Goal: Task Accomplishment & Management: Manage account settings

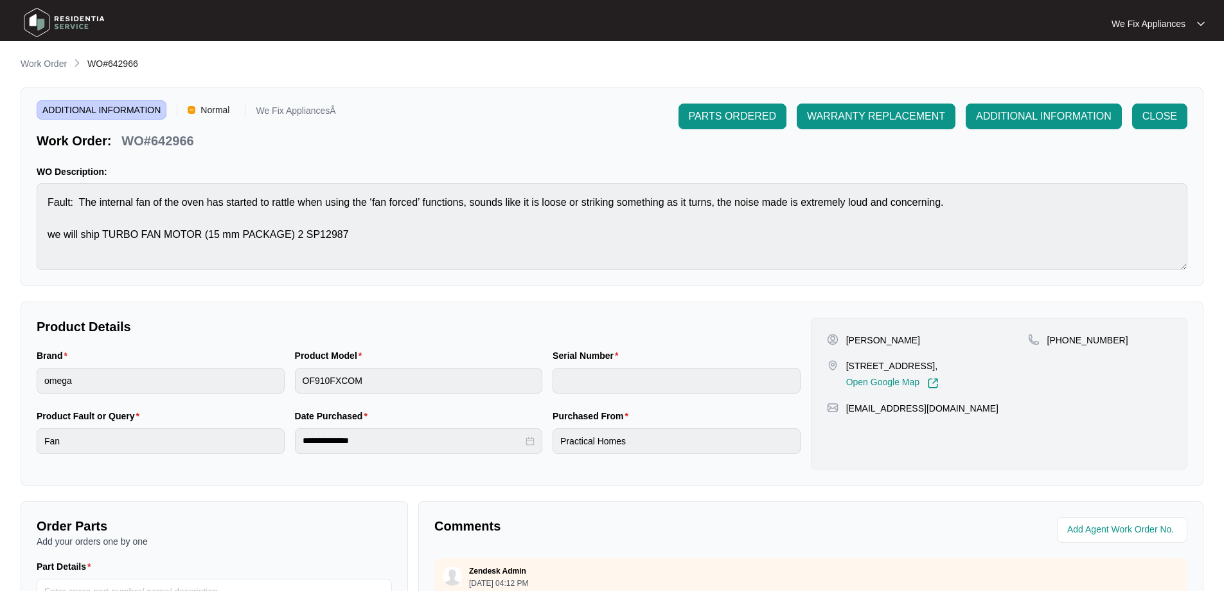
click at [64, 25] on img at bounding box center [64, 22] width 90 height 39
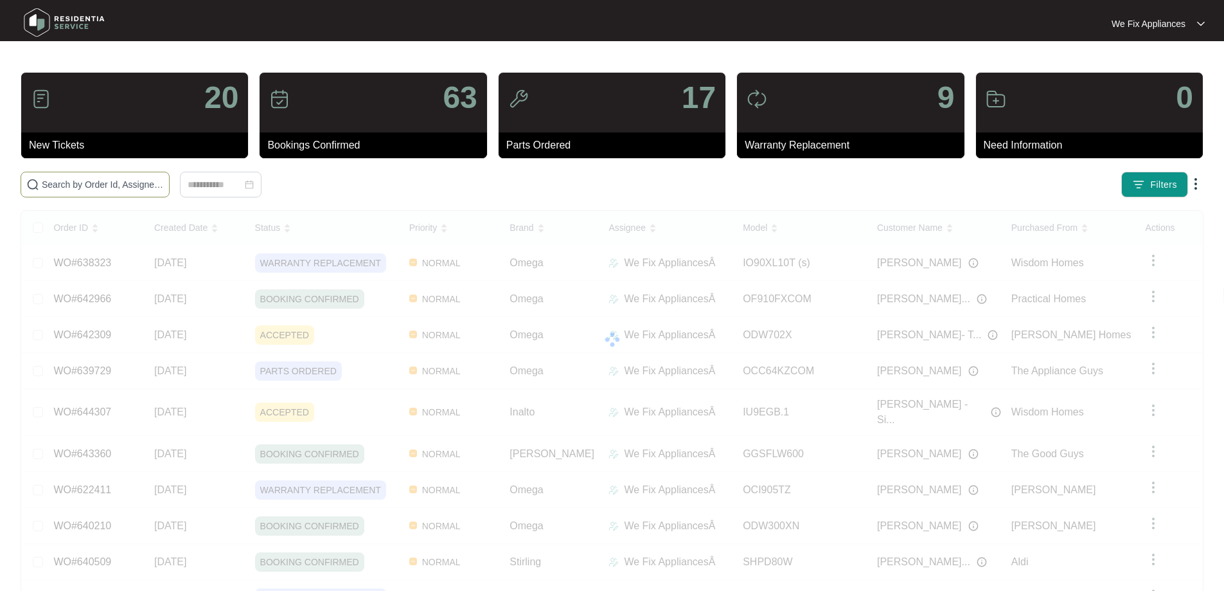
paste input "644307"
type input "644307"
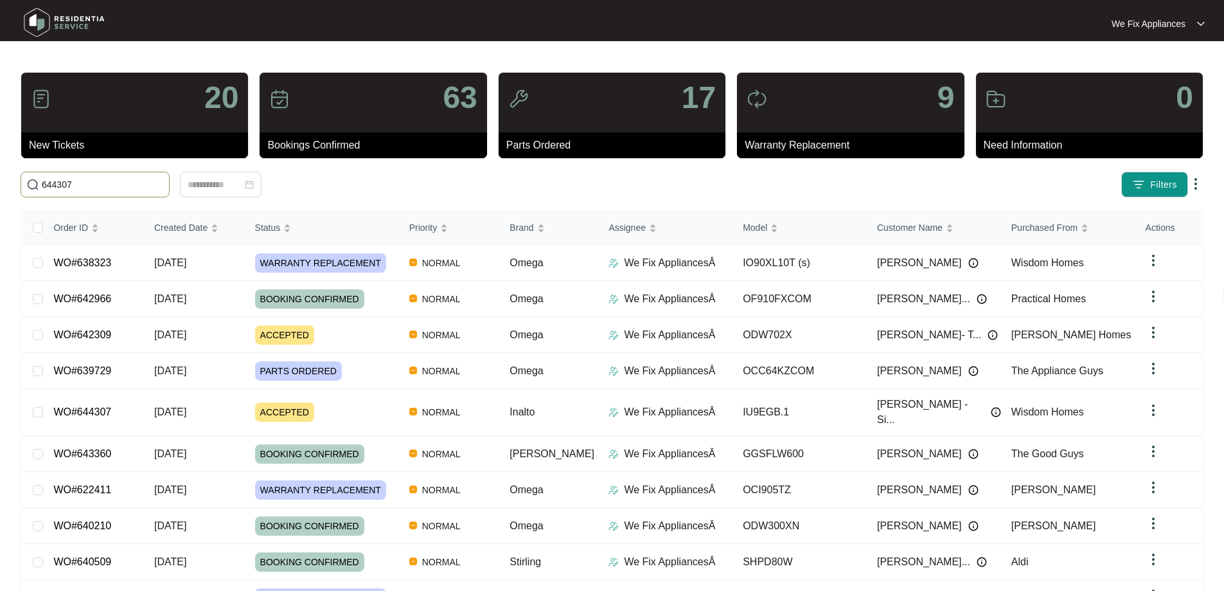
drag, startPoint x: 120, startPoint y: 182, endPoint x: 0, endPoint y: 190, distance: 119.8
click at [0, 190] on main "20 New Tickets 63 Bookings Confirmed 17 Parts Ordered 9 Warranty Replacement 0 …" at bounding box center [612, 339] width 1224 height 678
paste input "644307"
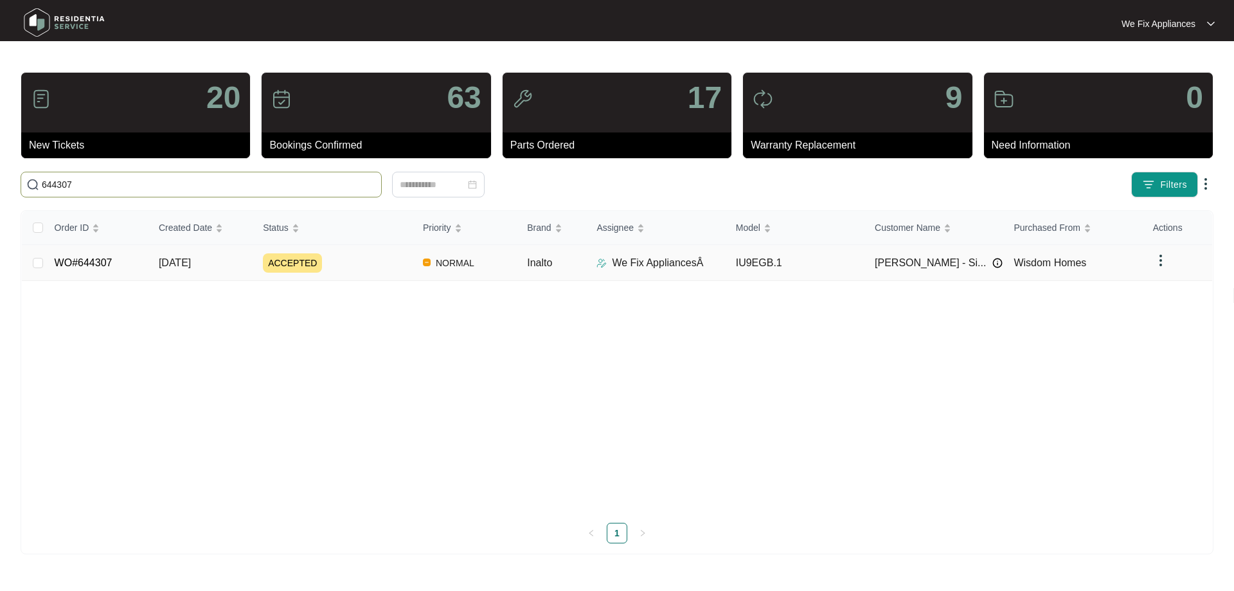
type input "644307"
click at [80, 262] on link "WO#644307" at bounding box center [84, 262] width 58 height 11
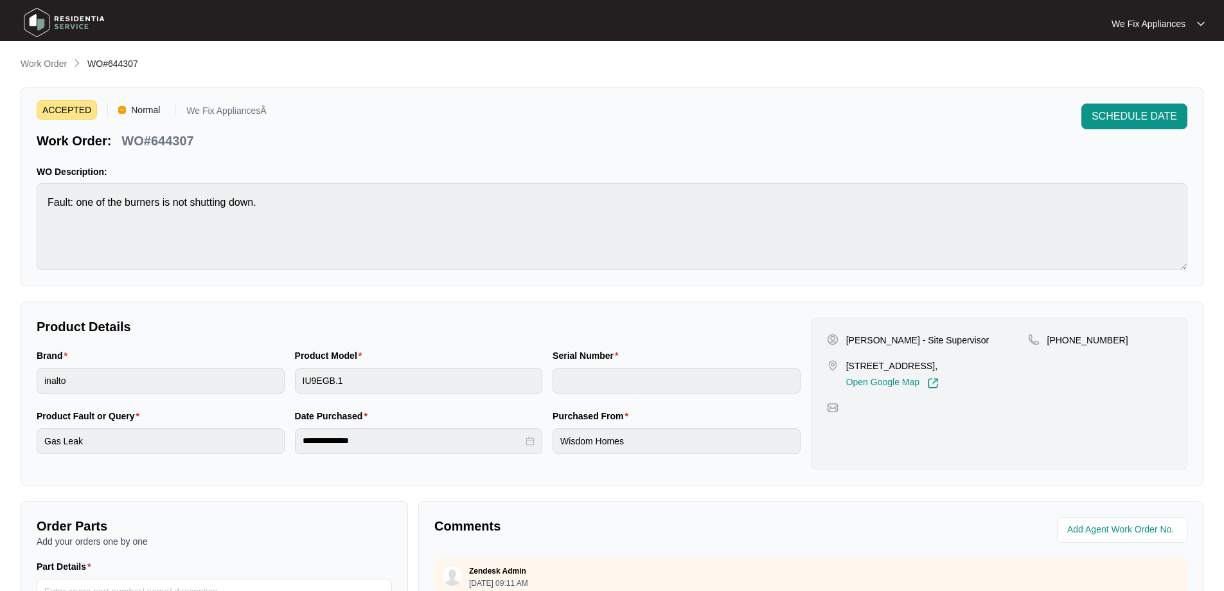
scroll to position [262, 0]
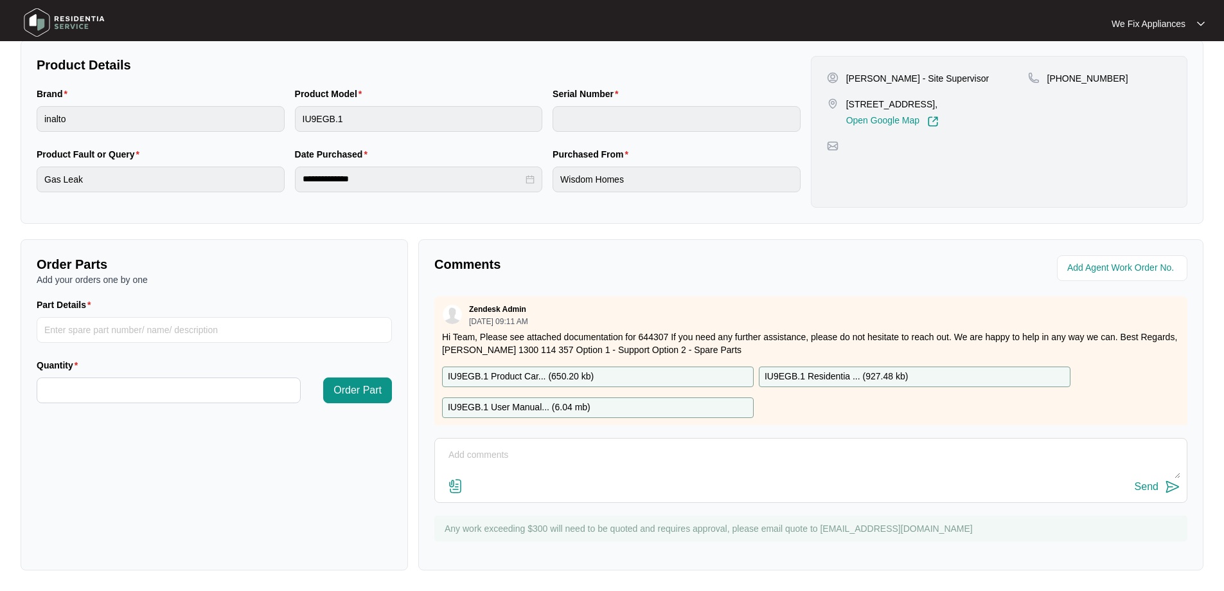
click at [458, 447] on textarea at bounding box center [810, 461] width 739 height 33
type textarea "L"
type textarea "="
type textarea "Hi guys, left message for [PERSON_NAME] to call us back thank you."
click at [1155, 481] on div "Send" at bounding box center [1147, 487] width 24 height 12
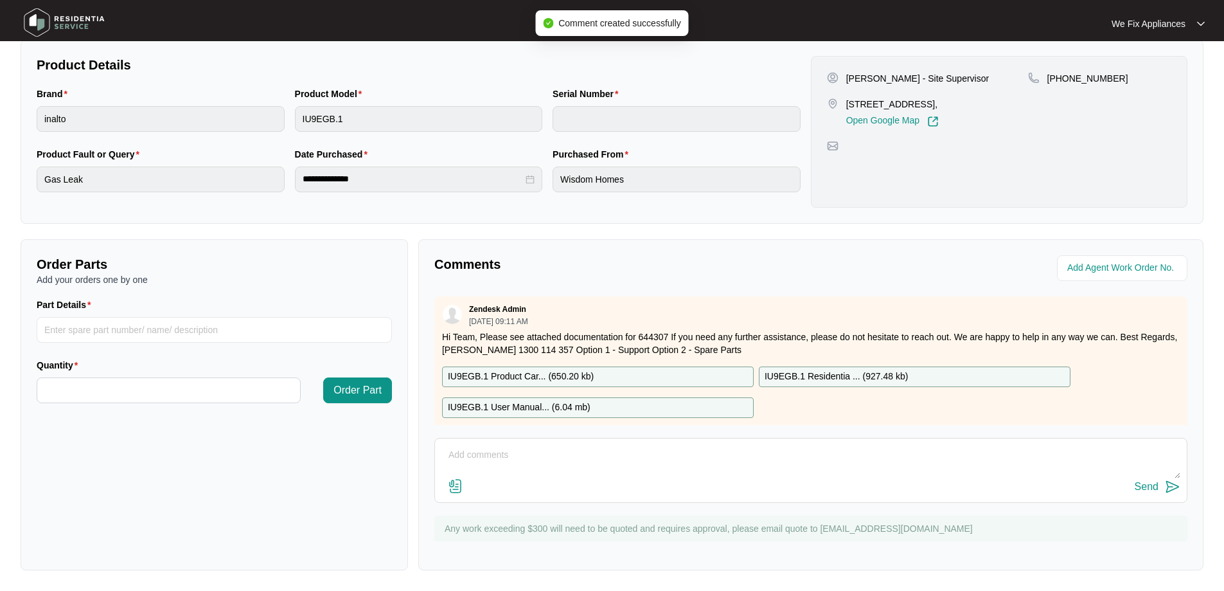
click at [87, 23] on img at bounding box center [64, 22] width 90 height 39
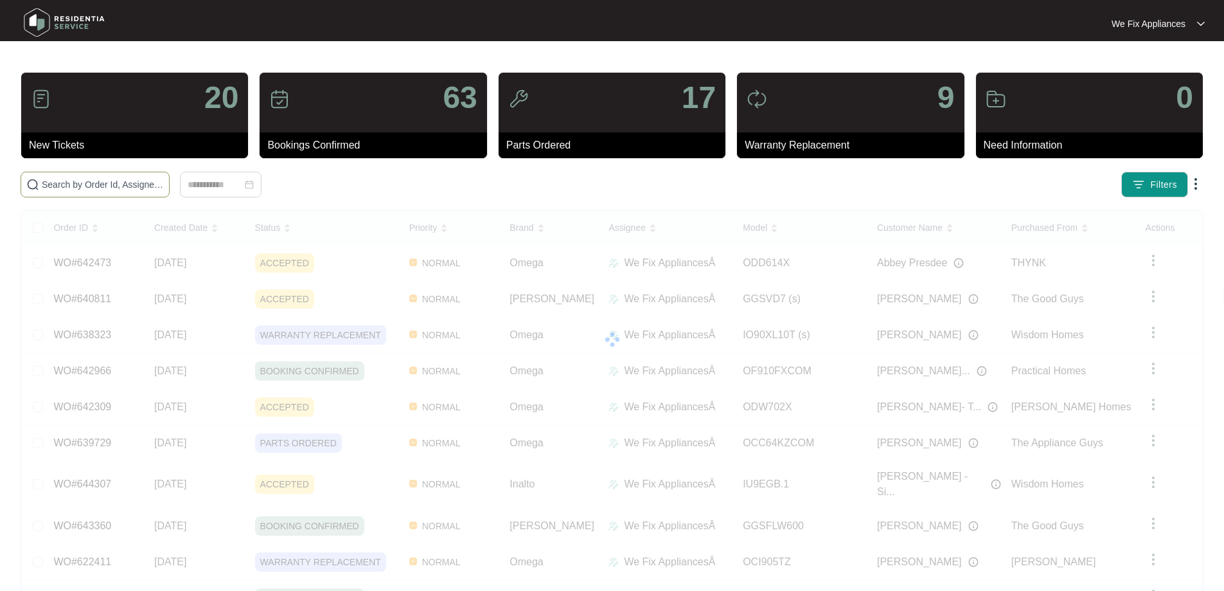
paste input "642308"
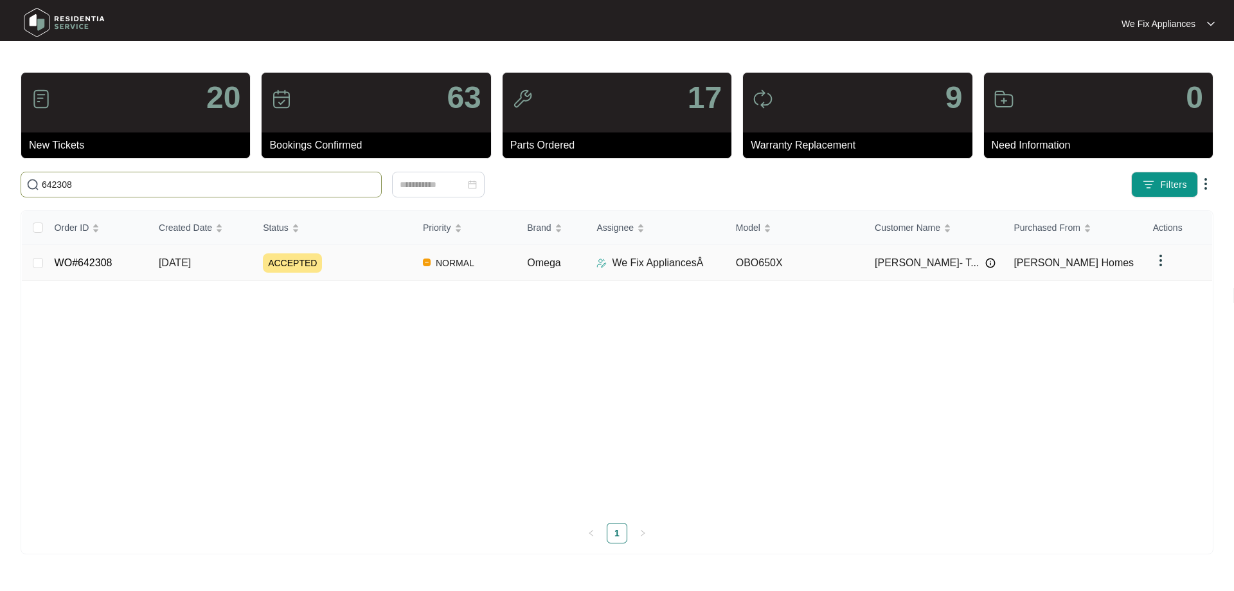
type input "642308"
click at [92, 263] on link "WO#642308" at bounding box center [84, 262] width 58 height 11
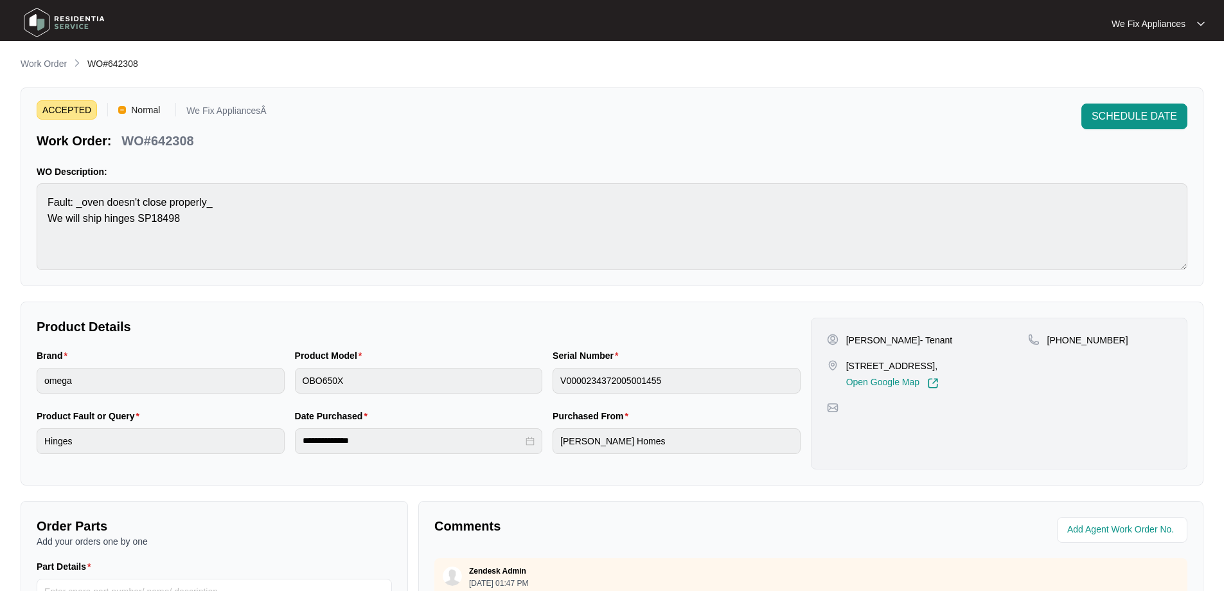
click at [1157, 141] on div "SCHEDULE DATE" at bounding box center [1135, 126] width 106 height 46
click at [1159, 113] on span "SCHEDULE DATE" at bounding box center [1134, 116] width 85 height 15
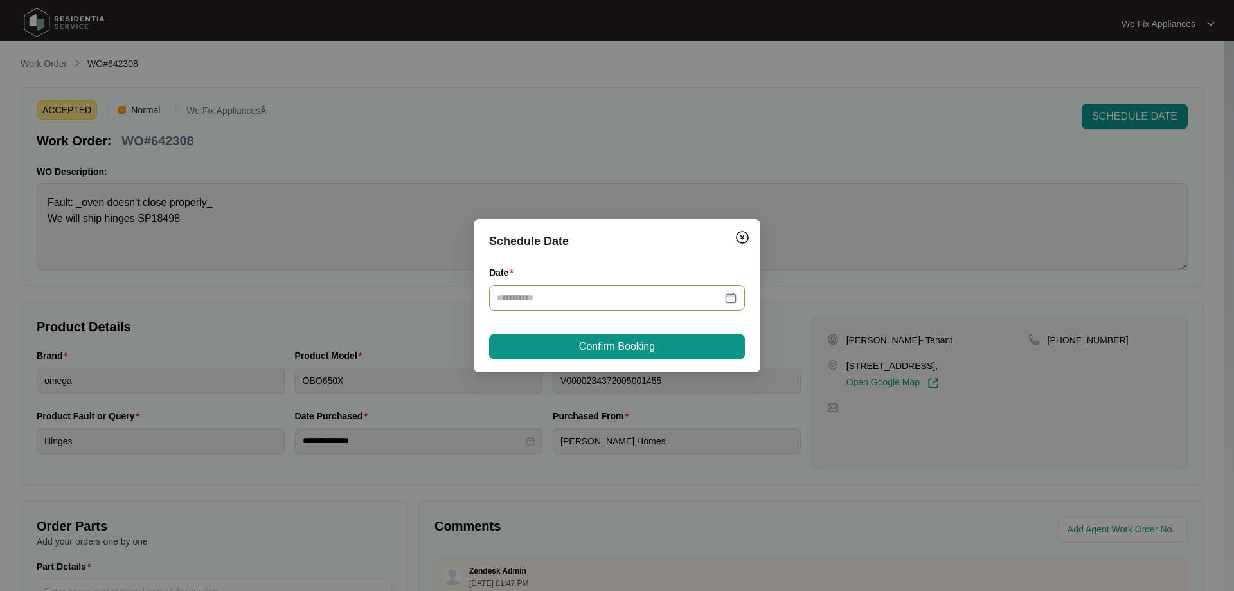
click at [609, 299] on input "Date" at bounding box center [609, 297] width 225 height 14
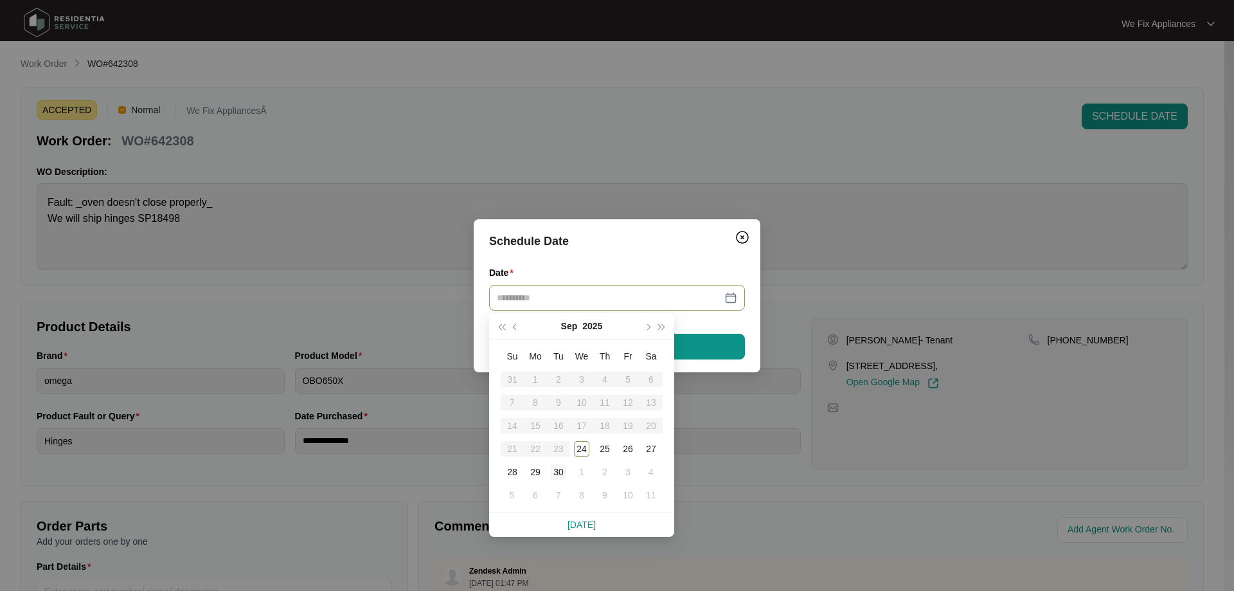
click at [560, 477] on div "30" at bounding box center [558, 471] width 15 height 15
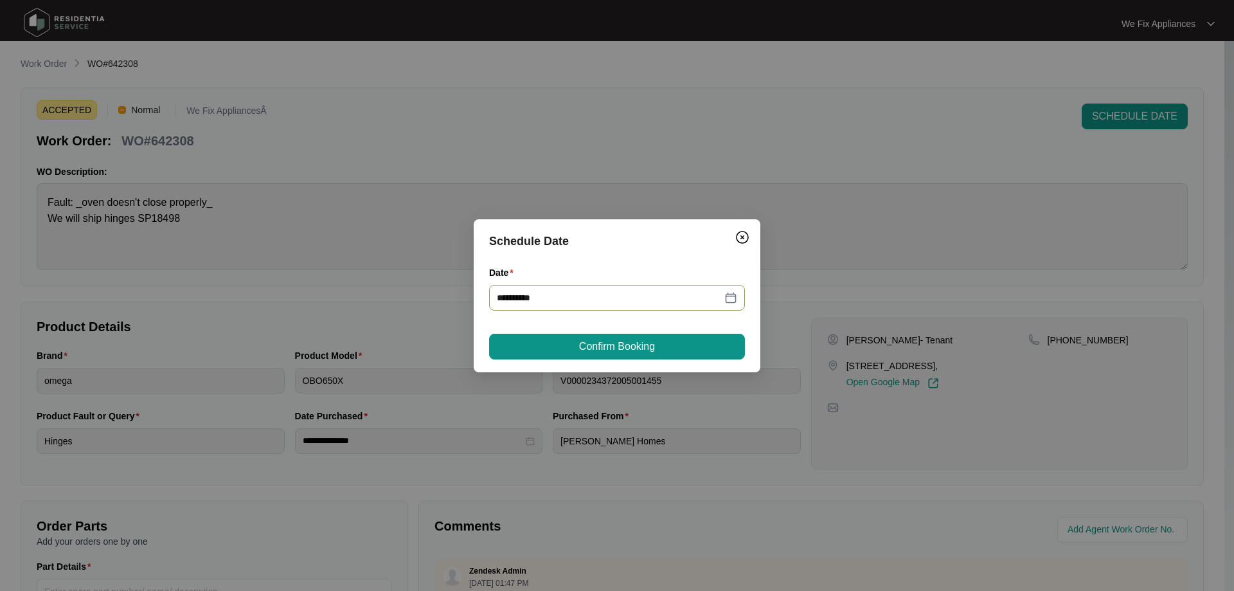
type input "**********"
click at [612, 353] on span "Confirm Booking" at bounding box center [617, 346] width 76 height 15
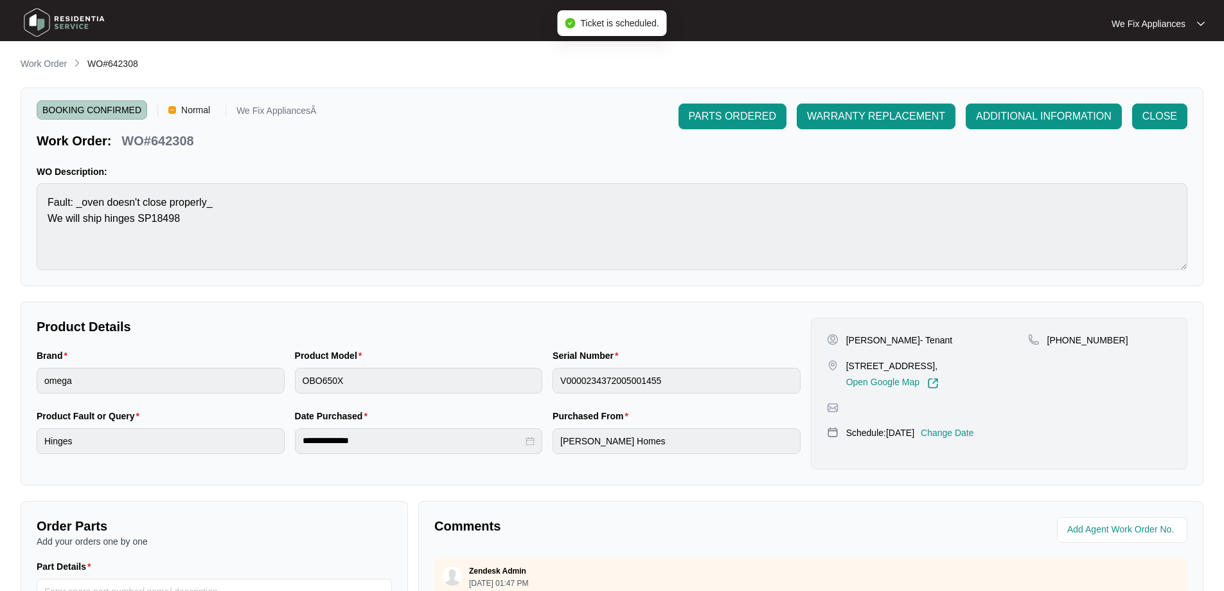
click at [55, 10] on img at bounding box center [64, 22] width 90 height 39
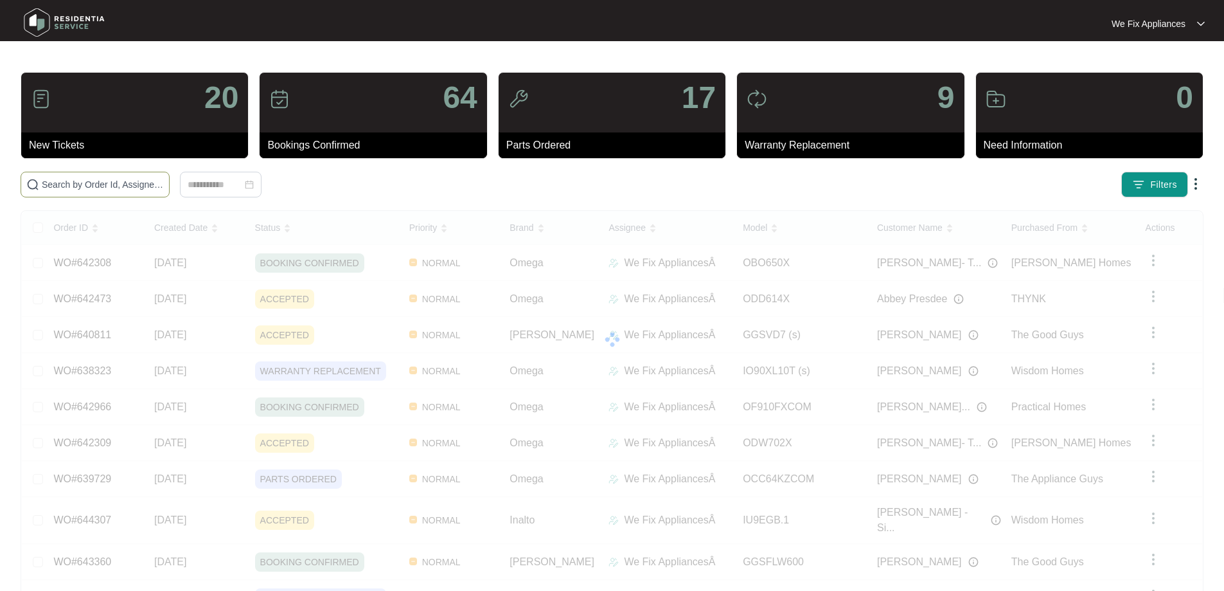
drag, startPoint x: 211, startPoint y: 169, endPoint x: 199, endPoint y: 183, distance: 18.6
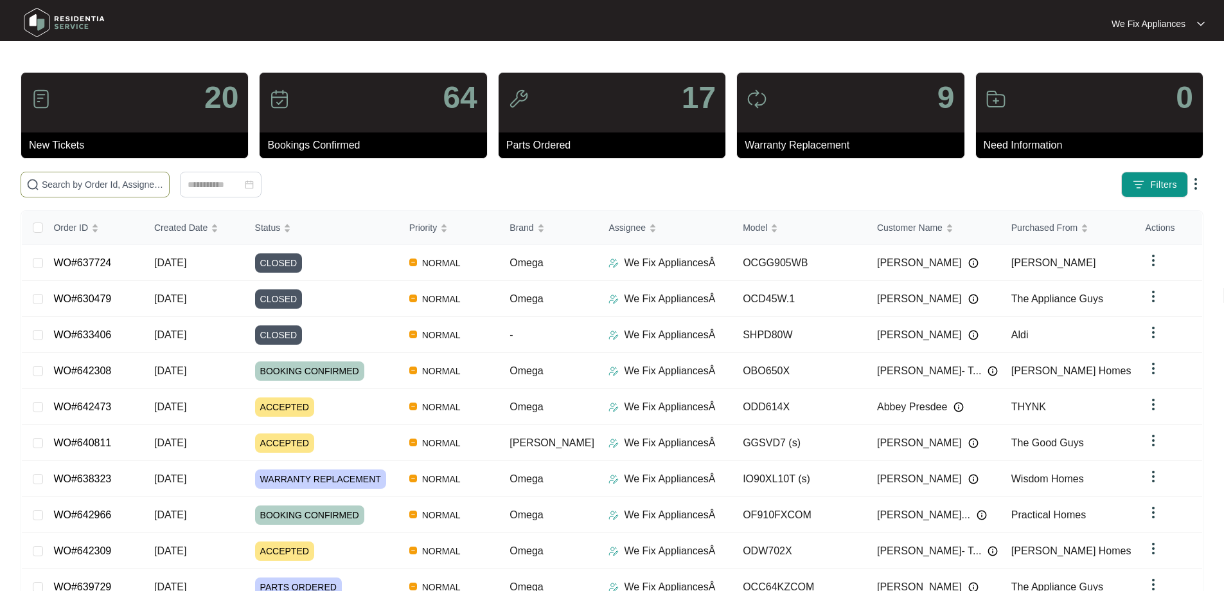
paste input "642309"
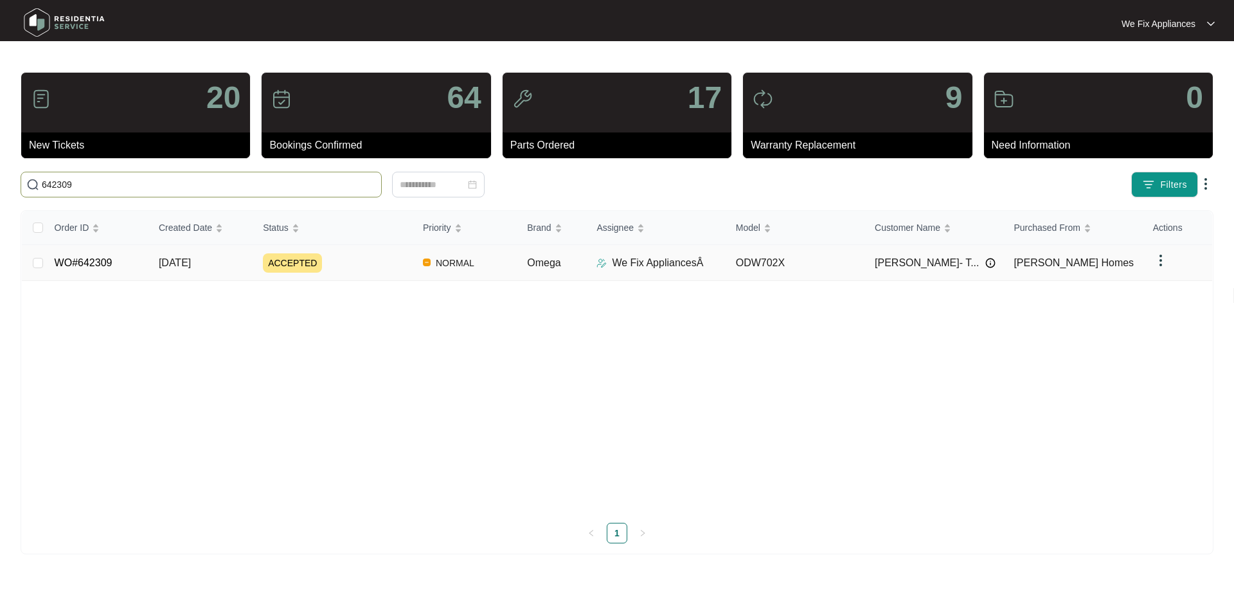
type input "642309"
click at [94, 258] on link "WO#642309" at bounding box center [84, 262] width 58 height 11
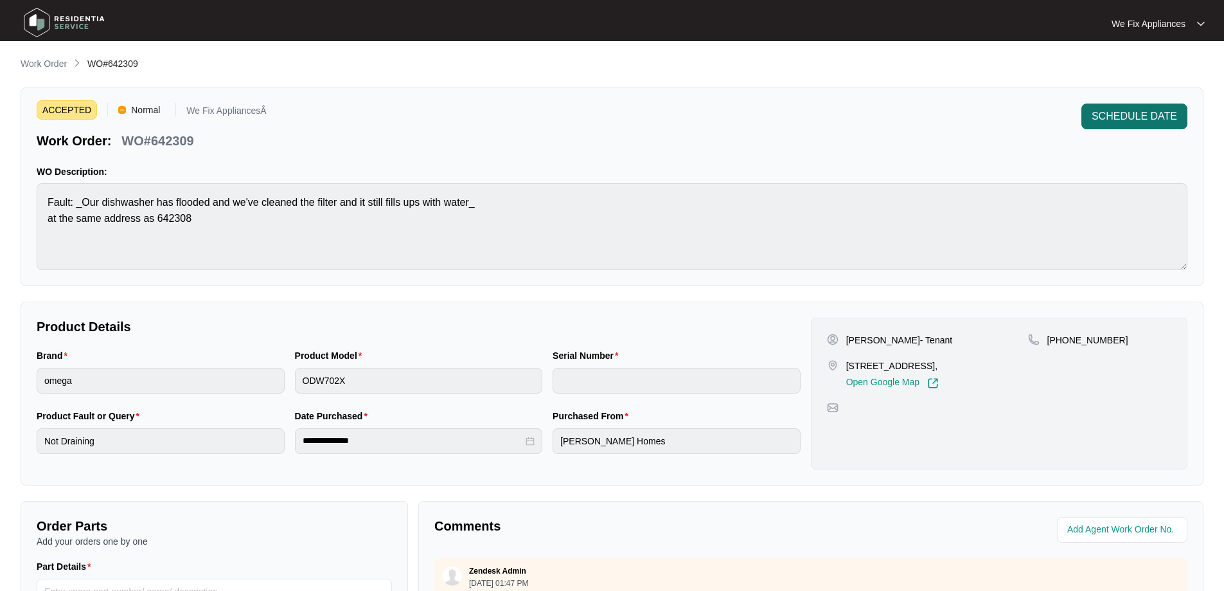
click at [1110, 106] on button "SCHEDULE DATE" at bounding box center [1135, 116] width 106 height 26
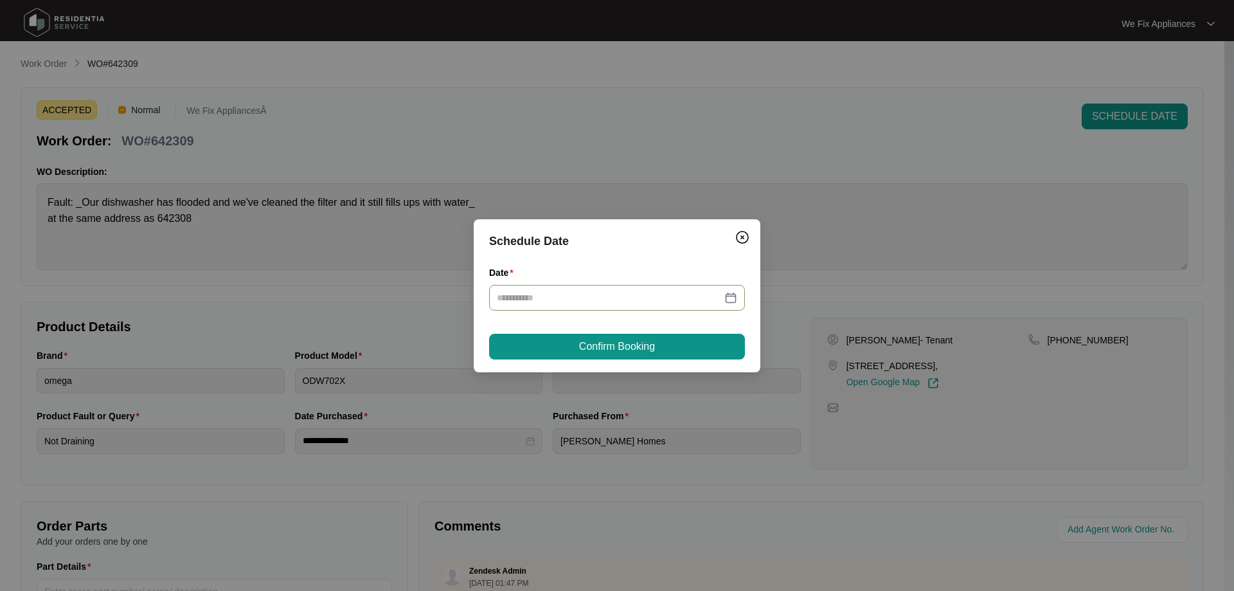
click at [566, 294] on input "Date" at bounding box center [609, 297] width 225 height 14
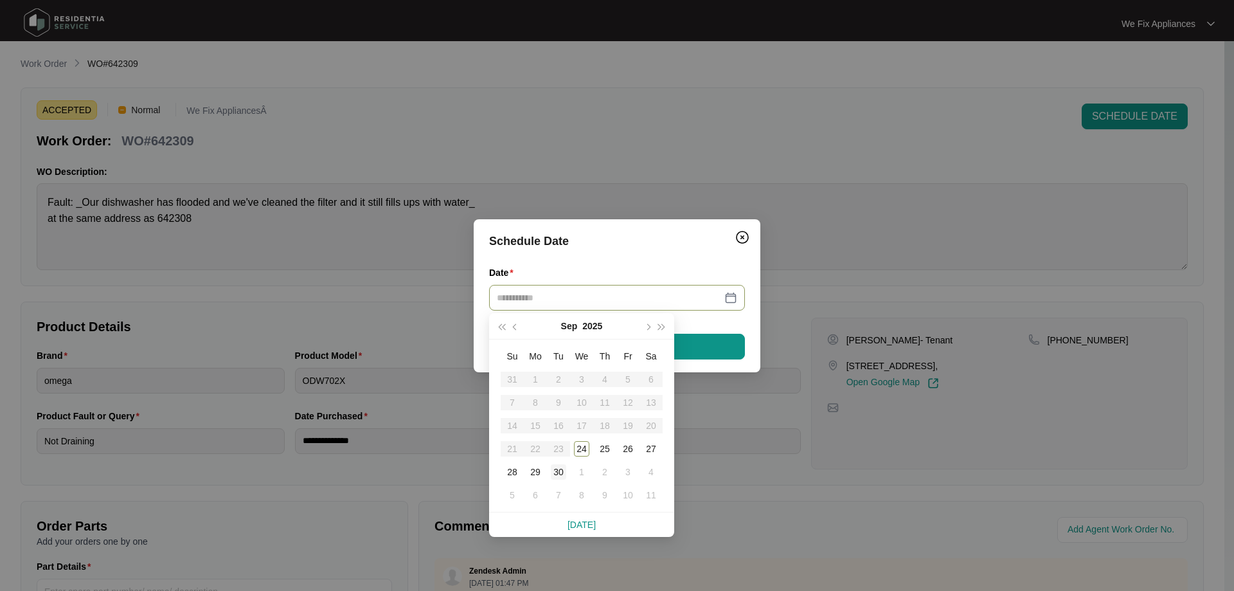
type input "**********"
click at [557, 474] on div "30" at bounding box center [558, 471] width 15 height 15
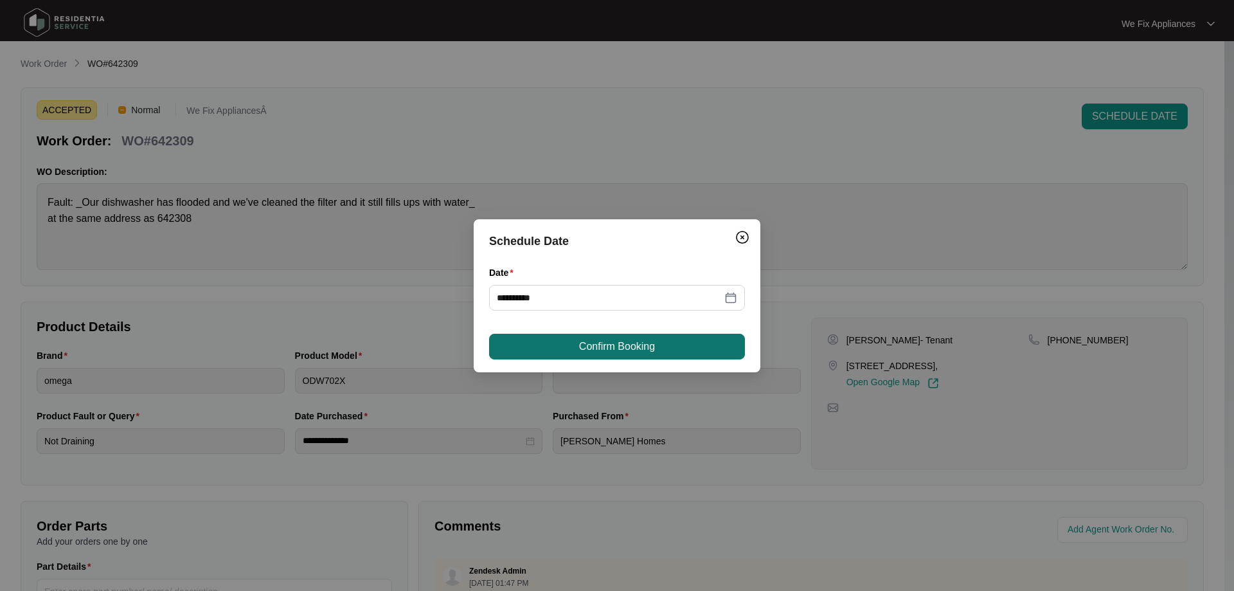
click at [617, 337] on button "Confirm Booking" at bounding box center [617, 347] width 256 height 26
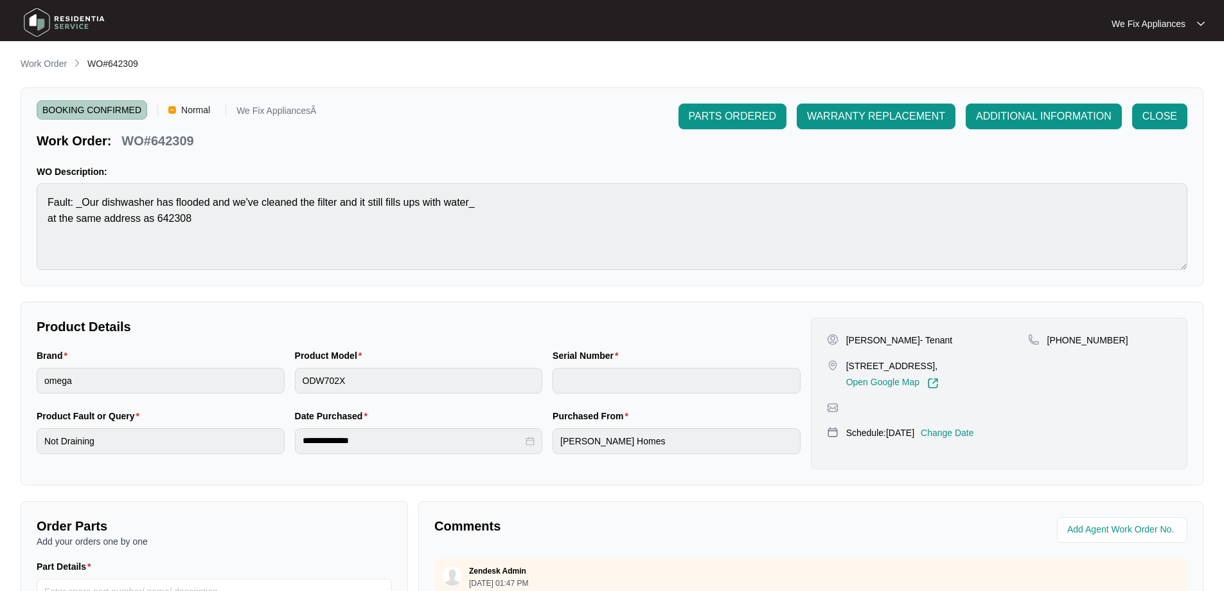
click at [71, 24] on img at bounding box center [64, 22] width 90 height 39
